Goal: Information Seeking & Learning: Learn about a topic

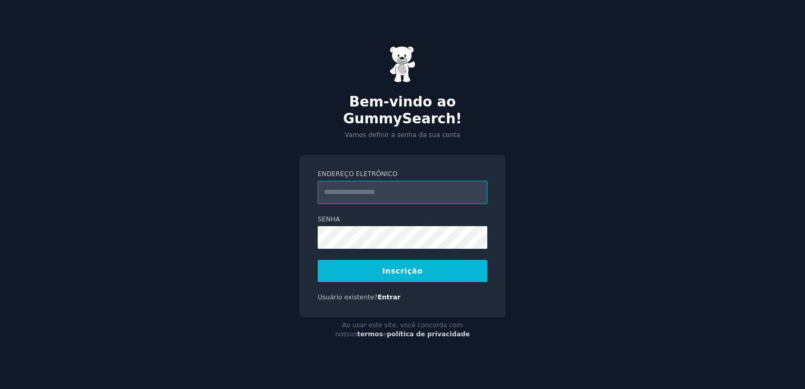
click at [434, 181] on input "Endereço eletrônico" at bounding box center [403, 192] width 170 height 23
type input "**********"
click at [379, 264] on button "Inscrição" at bounding box center [403, 271] width 170 height 22
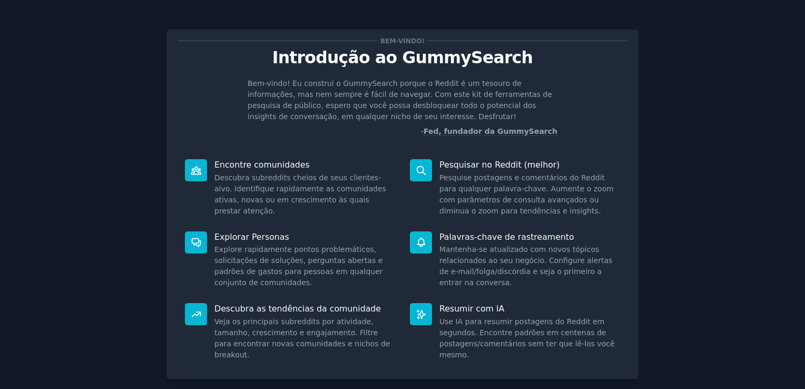
click at [196, 168] on icon at bounding box center [195, 169] width 9 height 7
click at [738, 324] on div "Bem-vindo! Introdução ao GummySearch Bem-vindo! Eu construí o GummySearch porqu…" at bounding box center [402, 228] width 775 height 427
click at [416, 167] on icon at bounding box center [420, 170] width 8 height 8
click at [483, 164] on p "Pesquisar no Reddit (melhor)" at bounding box center [529, 164] width 181 height 11
click at [520, 232] on p "Palavras-chave de rastreamento" at bounding box center [529, 236] width 181 height 11
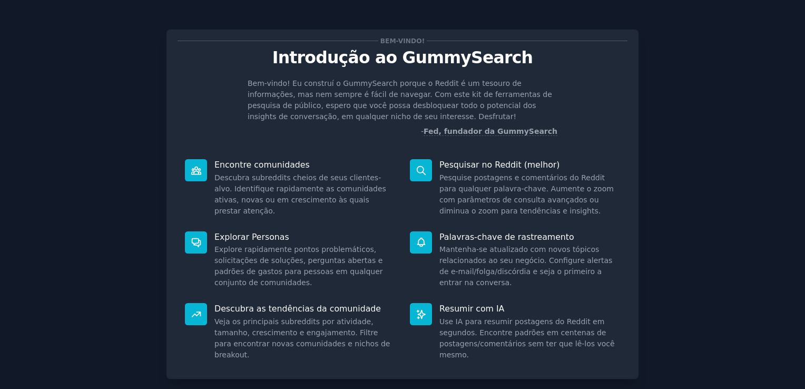
click at [472, 286] on dd "Mantenha-se atualizado com novos tópicos relacionados ao seu negócio. Configure…" at bounding box center [529, 266] width 181 height 44
drag, startPoint x: 798, startPoint y: 370, endPoint x: 802, endPoint y: 376, distance: 7.6
click at [802, 376] on main "Bem-vindo! Introdução ao GummySearch Bem-vindo! Eu construí o GummySearch porqu…" at bounding box center [402, 194] width 805 height 389
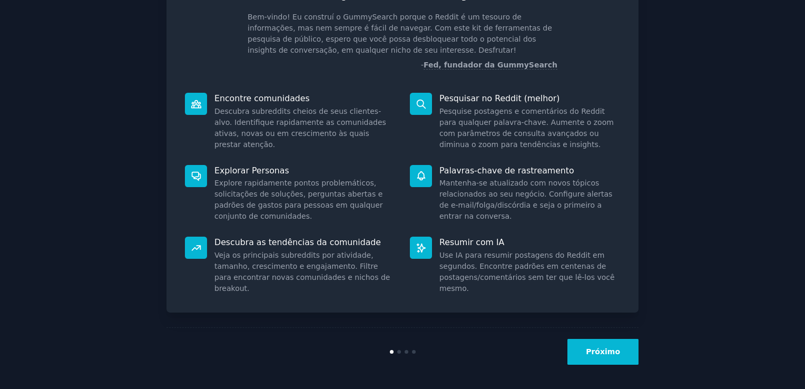
scroll to position [67, 0]
click at [613, 351] on button "Próximo" at bounding box center [602, 351] width 71 height 26
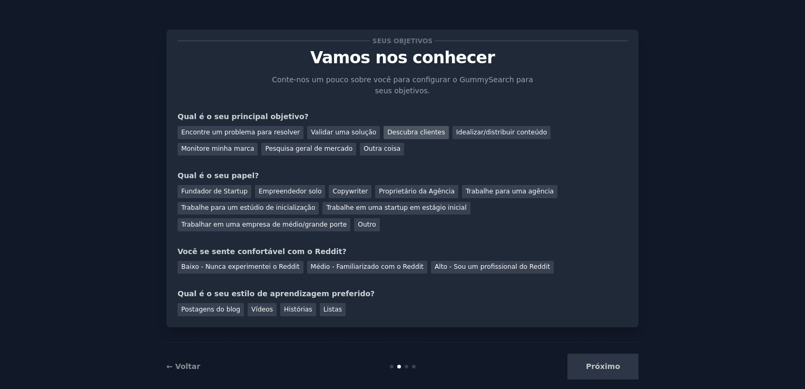
click at [384, 131] on div "Descubra clientes" at bounding box center [415, 132] width 65 height 13
click at [261, 148] on div "Pesquisa geral de mercado" at bounding box center [308, 149] width 95 height 13
click at [270, 192] on div "Empreendedor solo" at bounding box center [290, 191] width 70 height 13
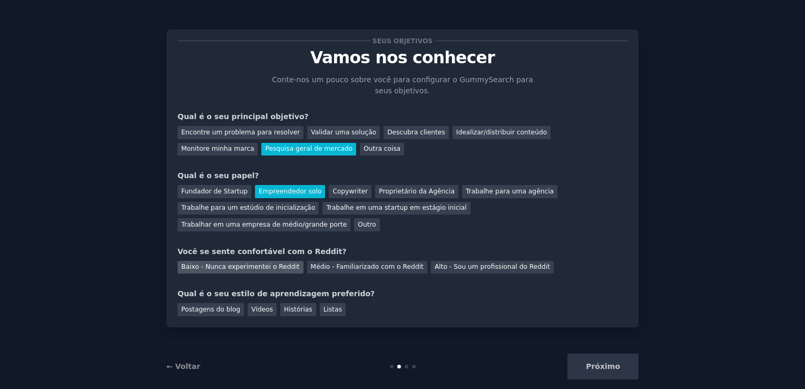
click at [251, 261] on div "Baixo - Nunca experimentei o Reddit" at bounding box center [240, 267] width 126 height 13
click at [249, 303] on div "Vídeos" at bounding box center [261, 309] width 29 height 13
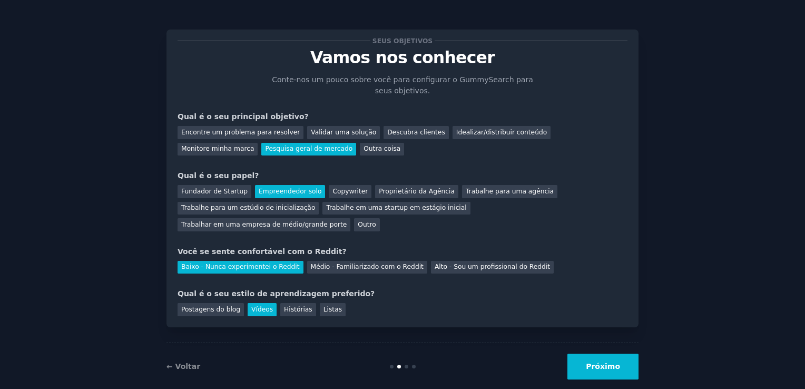
click at [586, 354] on button "Próximo" at bounding box center [602, 366] width 71 height 26
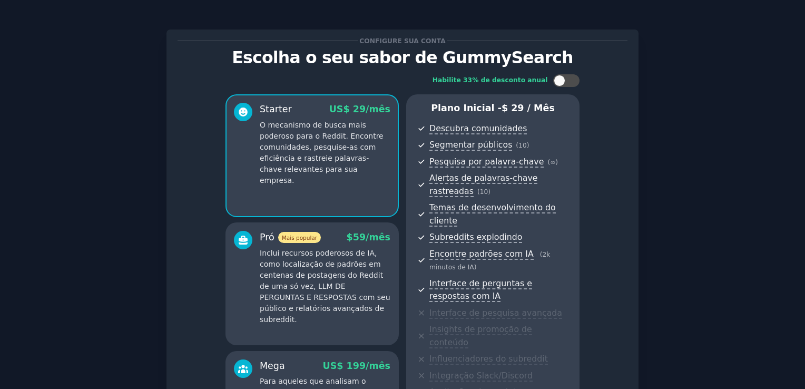
click at [799, 360] on div "Configure sua conta Escolha o seu sabor de GummySearch Habilite 33% de desconto…" at bounding box center [402, 286] width 805 height 573
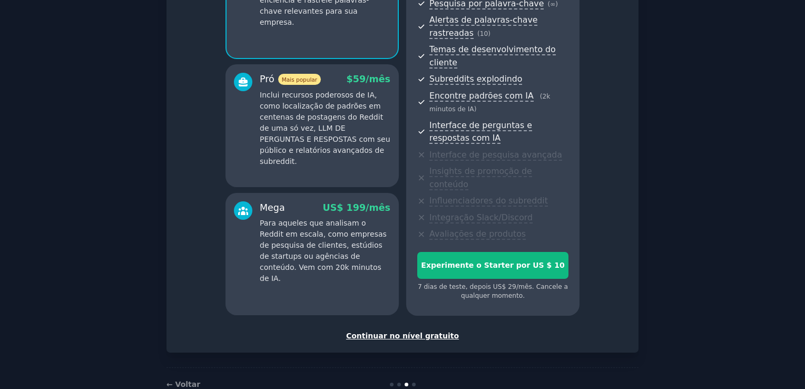
click at [438, 330] on div "Continuar no nível gratuito" at bounding box center [402, 335] width 450 height 11
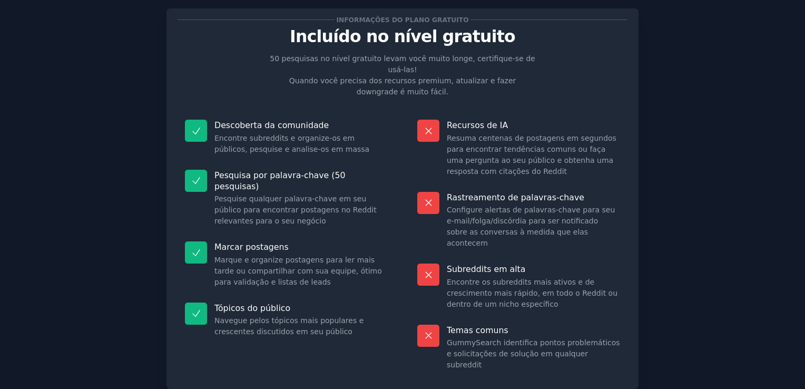
scroll to position [65, 0]
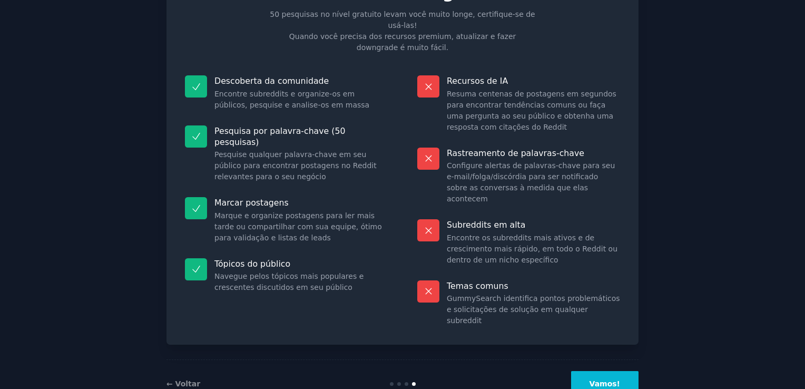
drag, startPoint x: 597, startPoint y: 346, endPoint x: 609, endPoint y: 347, distance: 12.1
click at [609, 371] on button "Vamos!" at bounding box center [604, 384] width 67 height 26
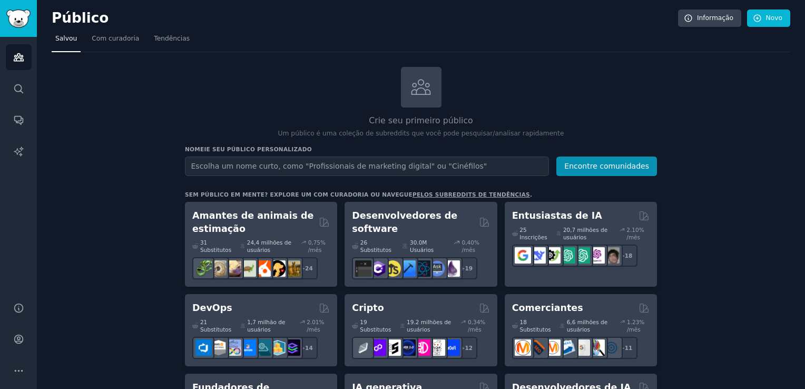
click at [474, 165] on input "text" at bounding box center [367, 165] width 364 height 19
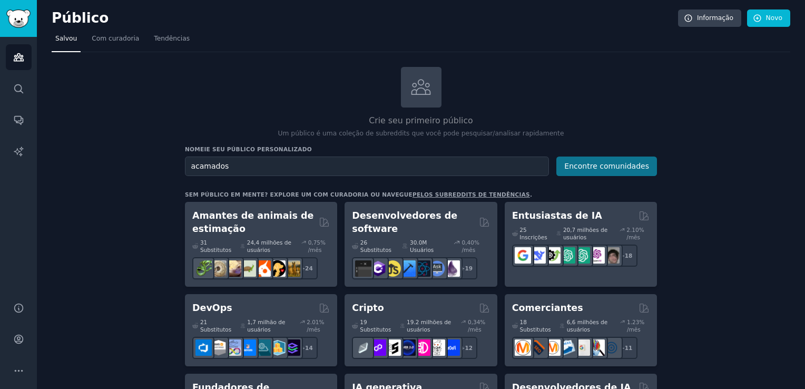
type input "acamados"
click at [628, 161] on button "Encontre comunidades" at bounding box center [606, 165] width 101 height 19
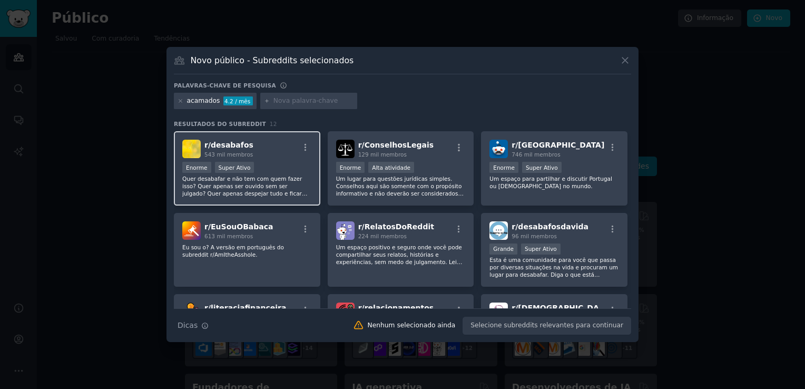
click at [270, 200] on div "r/ desabafos 543 mil membros Enorme Super Ativo Quer desabafar e não tem com qu…" at bounding box center [247, 168] width 146 height 74
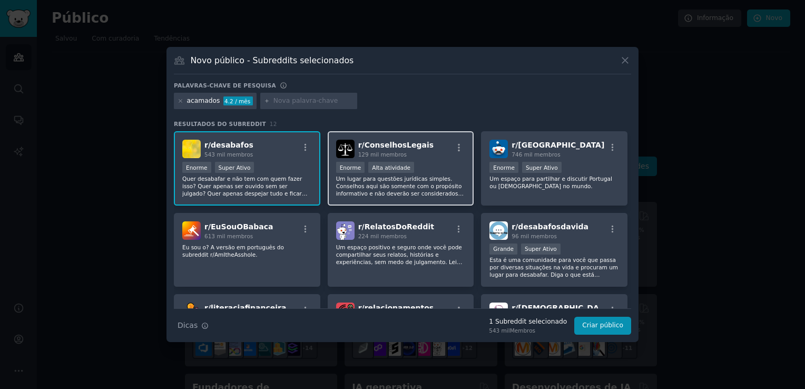
click at [371, 178] on p "Um lugar para questões jurídicas simples. Conselhos aqui são somente com o prop…" at bounding box center [401, 186] width 130 height 22
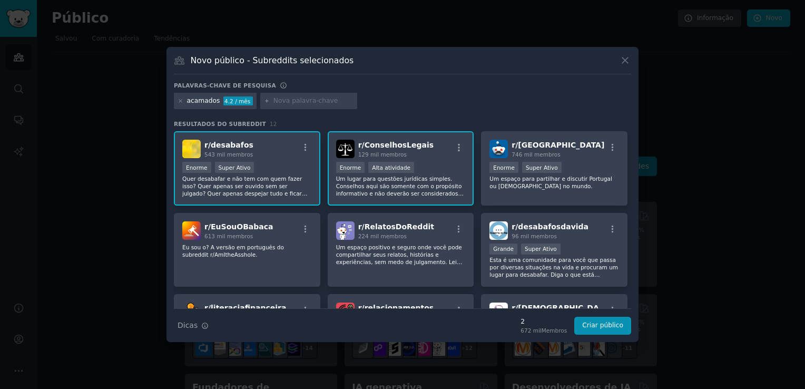
click at [343, 189] on p "Um lugar para questões jurídicas simples. Conselhos aqui são somente com o prop…" at bounding box center [401, 186] width 130 height 22
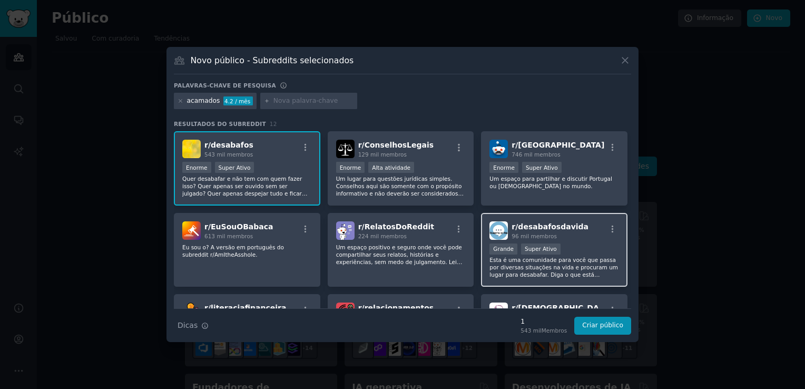
click at [511, 267] on p "Esta é uma comunidade para você que passa por diversas situações na vida e proc…" at bounding box center [554, 267] width 130 height 22
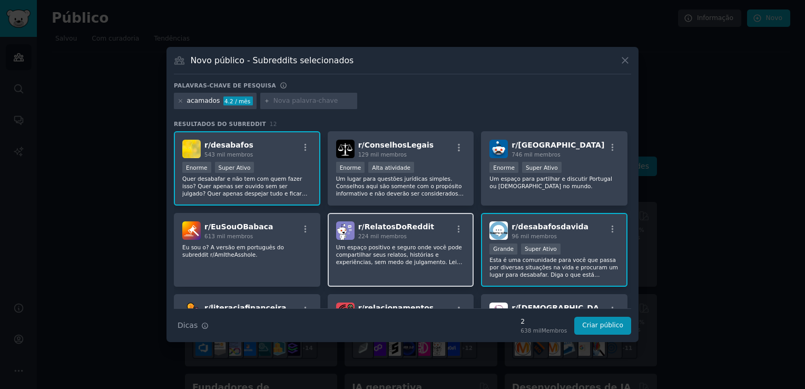
click at [444, 266] on div "r/ RelatosDoReddit 224 mil membros Um espaço positivo e seguro onde você pode c…" at bounding box center [401, 250] width 146 height 74
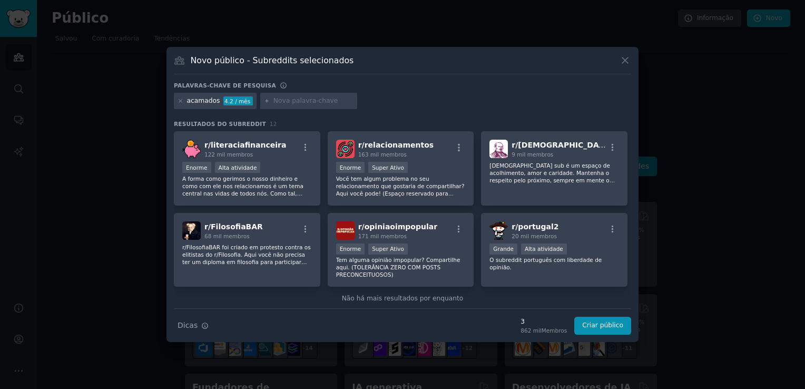
scroll to position [164, 0]
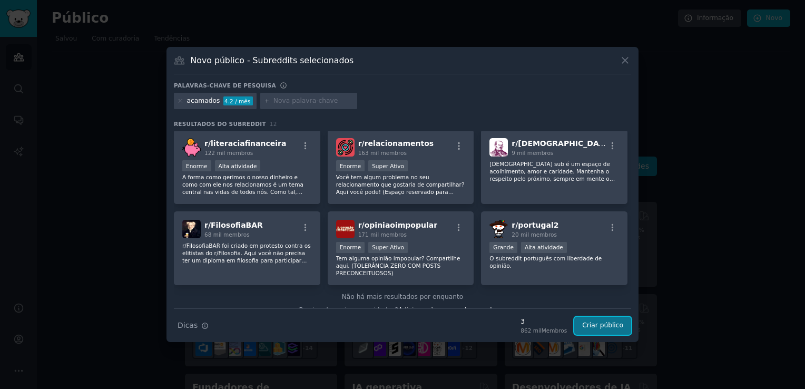
click at [604, 325] on button "Criar público" at bounding box center [602, 325] width 57 height 18
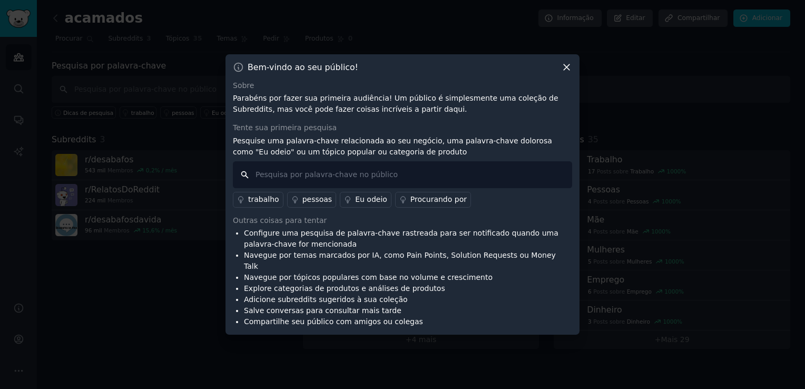
click at [324, 182] on input "text" at bounding box center [402, 174] width 339 height 27
type input "acamados"
click at [324, 182] on input "acamados" at bounding box center [402, 174] width 339 height 27
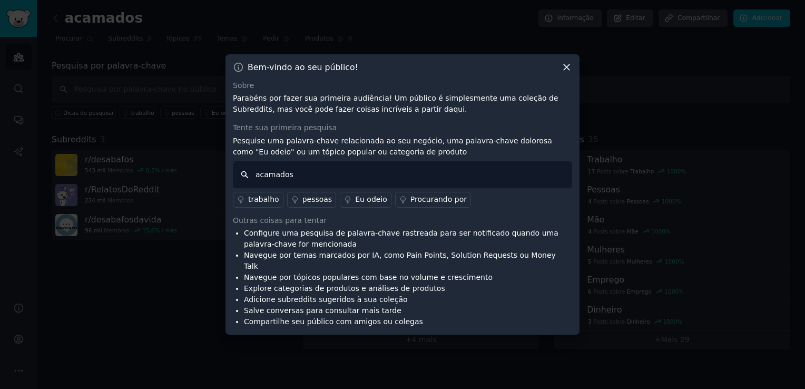
click at [571, 188] on input "acamados" at bounding box center [402, 174] width 339 height 27
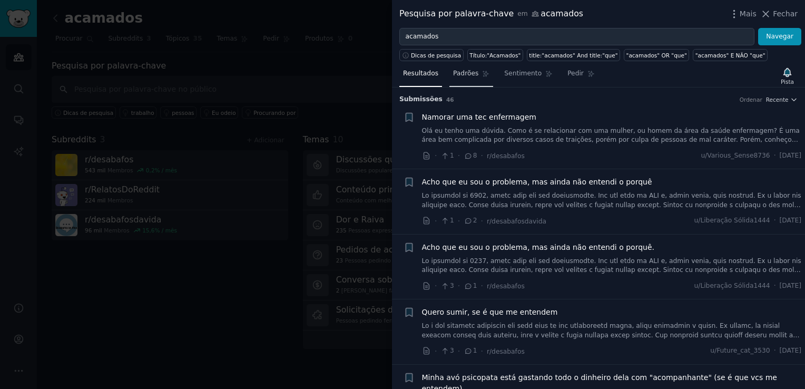
click at [473, 75] on link "Padrões" at bounding box center [471, 76] width 44 height 22
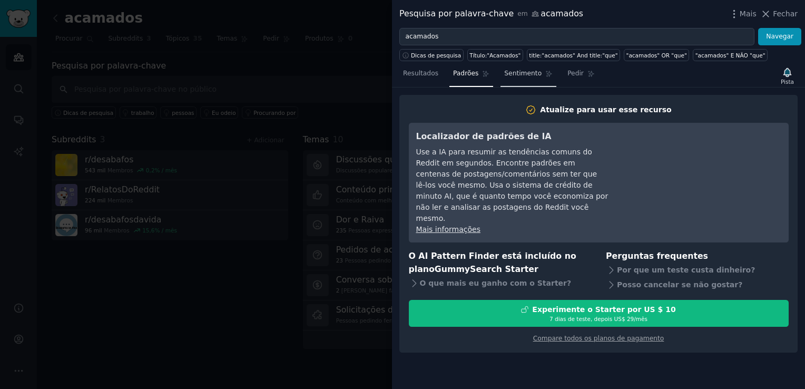
click at [510, 73] on span "Sentimento" at bounding box center [522, 73] width 37 height 9
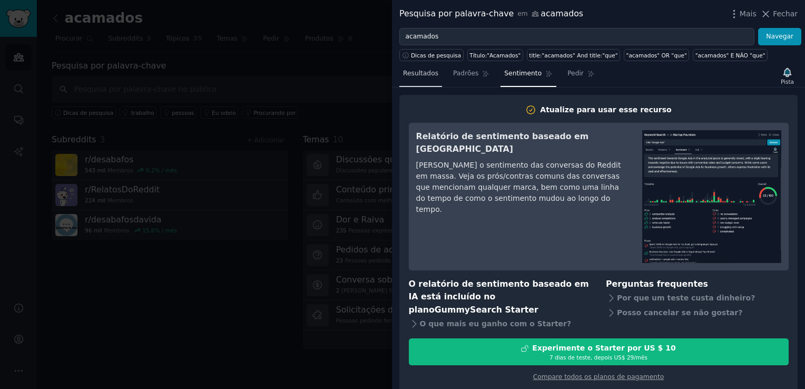
click at [425, 75] on span "Resultados" at bounding box center [420, 73] width 35 height 9
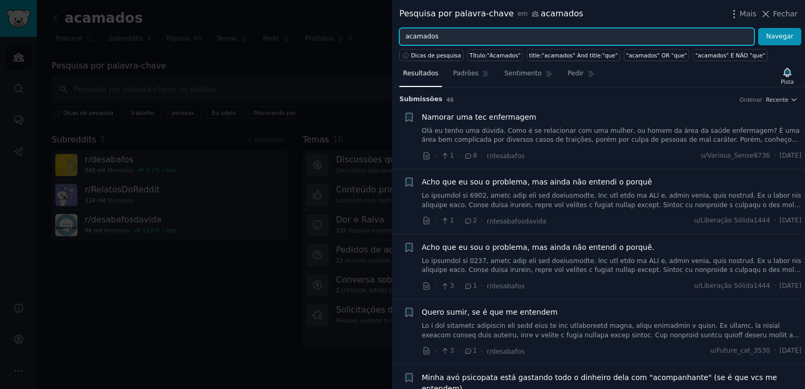
click at [402, 33] on input "acamados" at bounding box center [576, 37] width 355 height 18
click at [445, 32] on input ""acamados" at bounding box center [576, 37] width 355 height 18
type input ""acamados" and "colchão""
click at [758, 28] on button "Navegar" at bounding box center [779, 37] width 43 height 18
